Goal: Obtain resource: Obtain resource

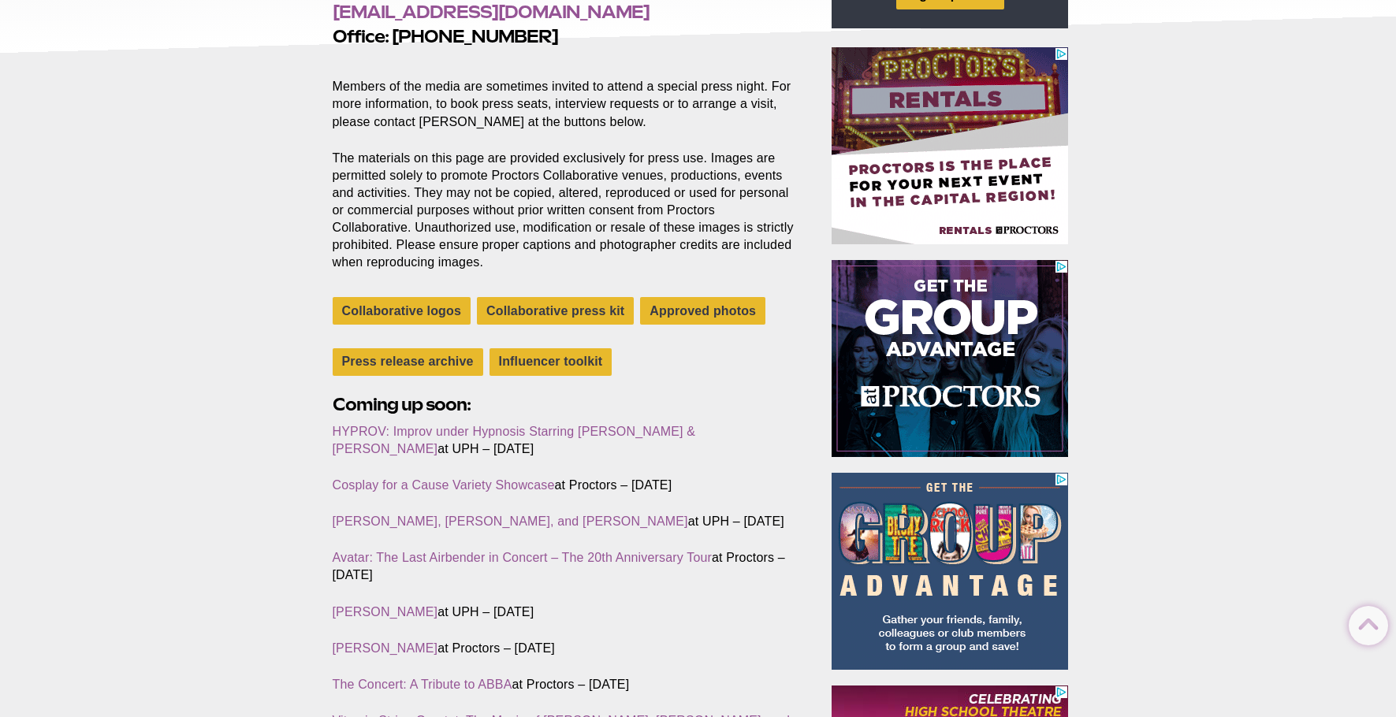
scroll to position [315, 0]
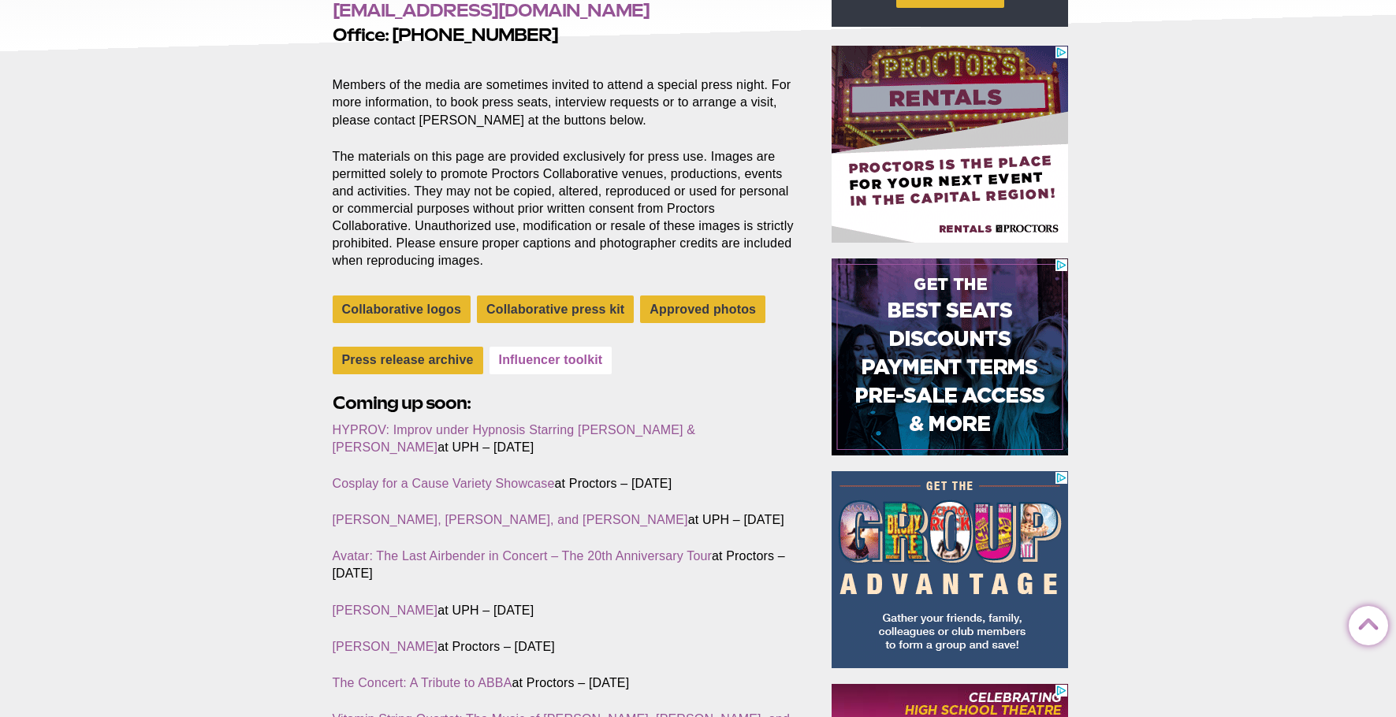
click at [541, 363] on link "Influencer toolkit" at bounding box center [550, 361] width 123 height 28
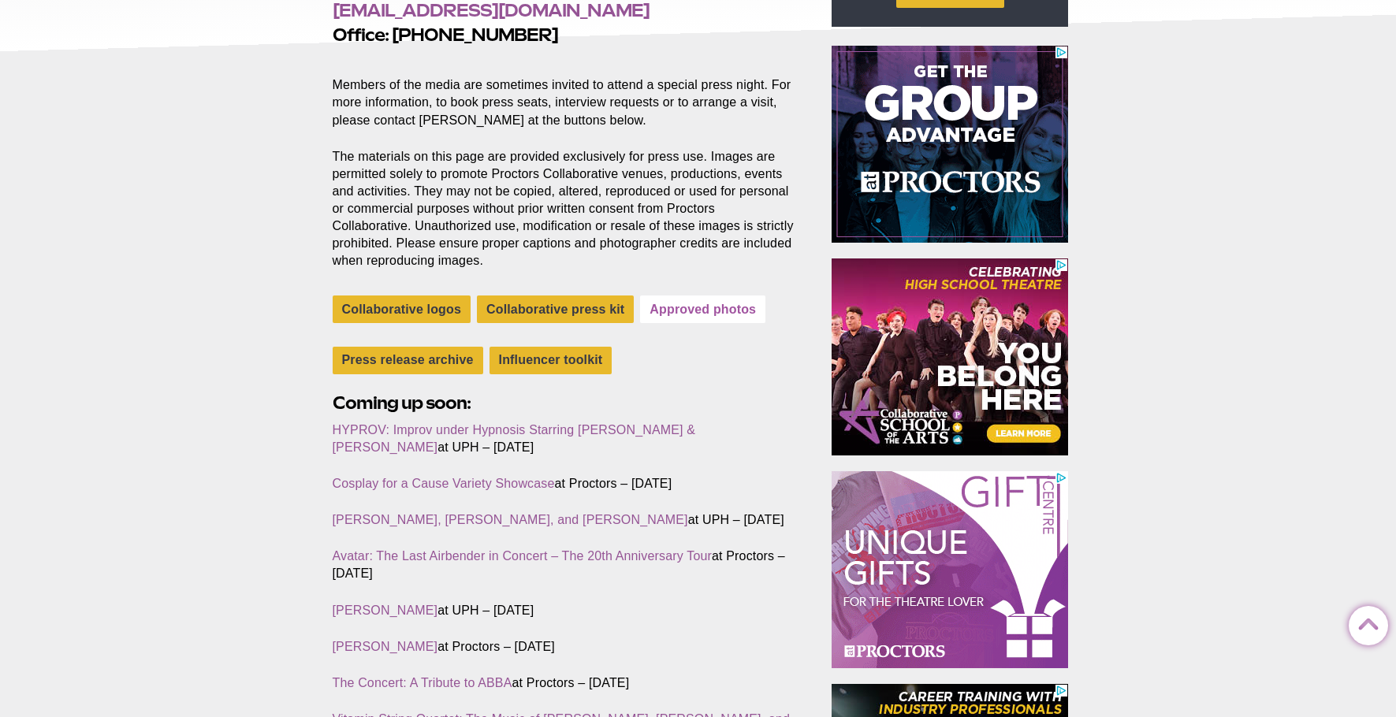
click at [733, 310] on link "Approved photos" at bounding box center [702, 310] width 125 height 28
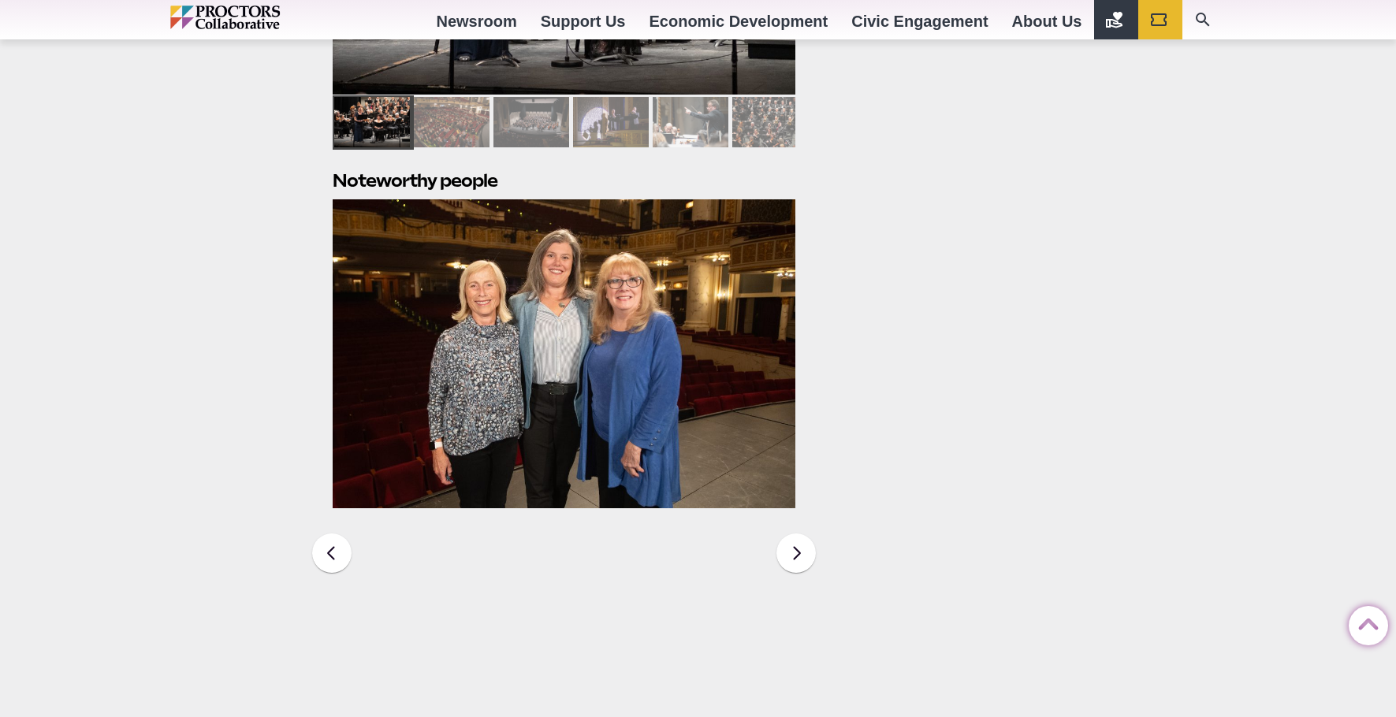
scroll to position [2049, 0]
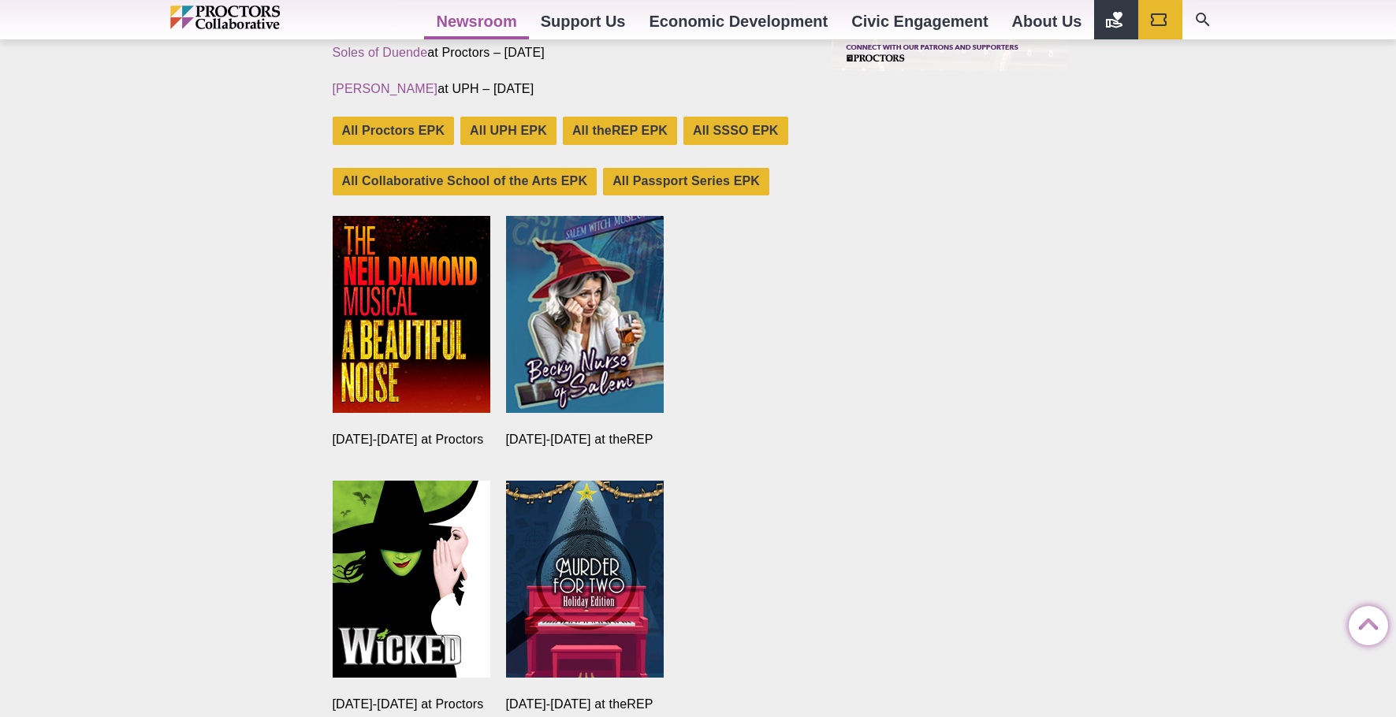
scroll to position [1182, 0]
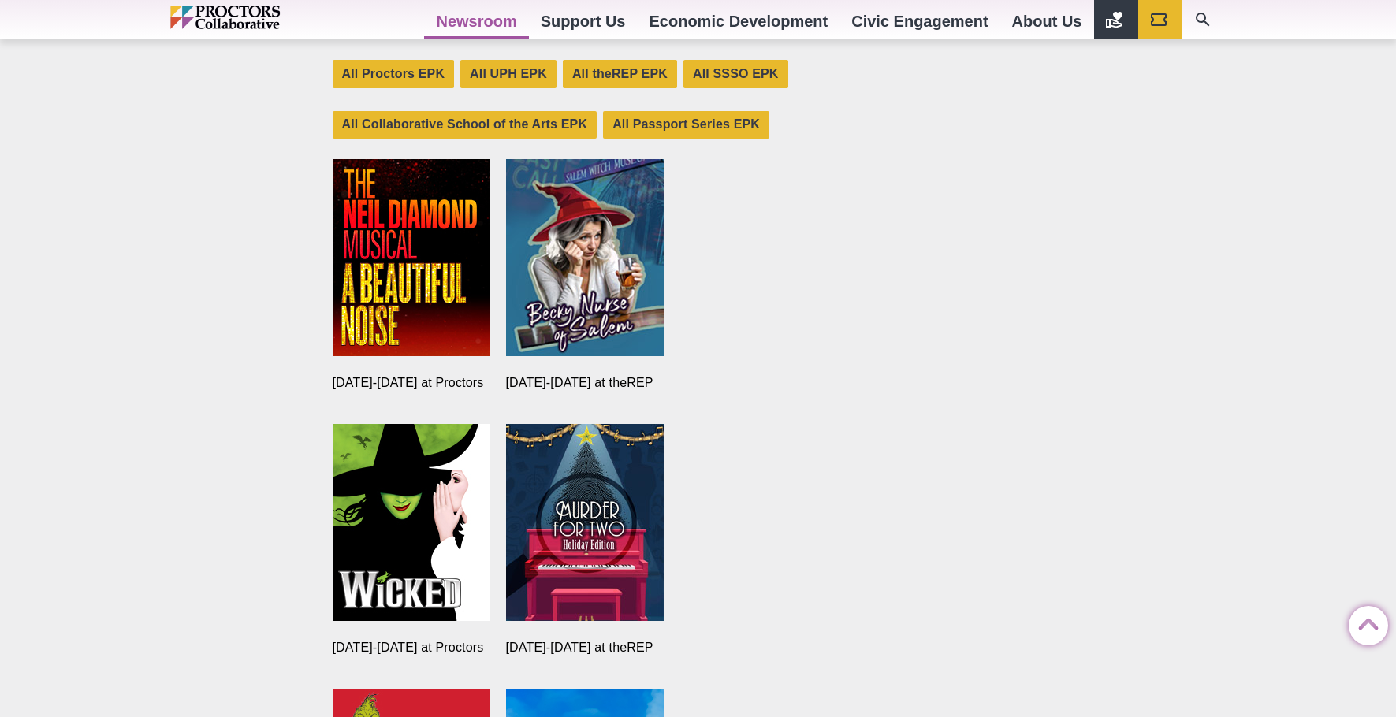
click at [411, 258] on img at bounding box center [412, 257] width 158 height 197
